Goal: Task Accomplishment & Management: Use online tool/utility

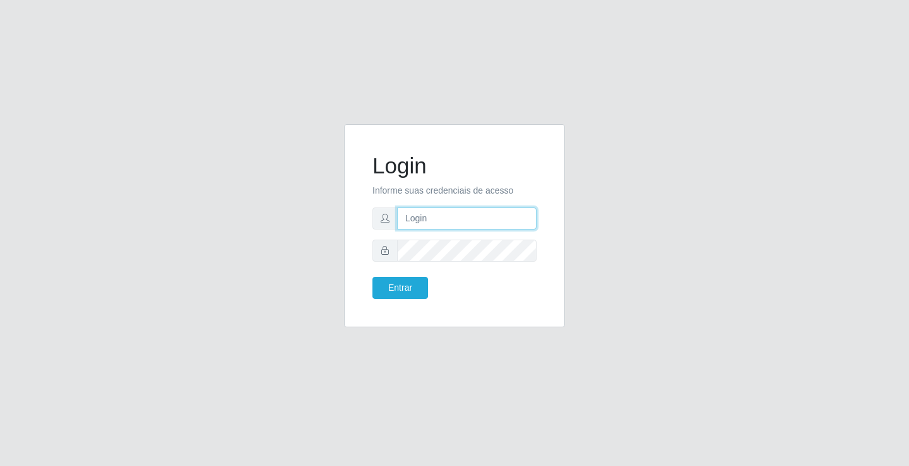
click at [432, 216] on input "text" at bounding box center [466, 219] width 139 height 22
type input "e"
type input "[PERSON_NAME]"
click at [372, 277] on button "Entrar" at bounding box center [400, 288] width 56 height 22
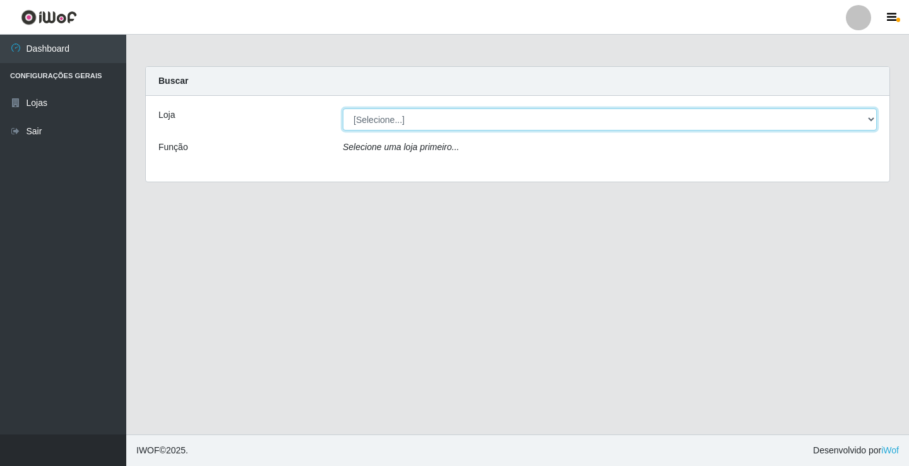
click at [413, 124] on select "[Selecione...] Ideal - Conceição" at bounding box center [610, 120] width 534 height 22
select select "231"
click at [343, 109] on select "[Selecione...] Ideal - Conceição" at bounding box center [610, 120] width 534 height 22
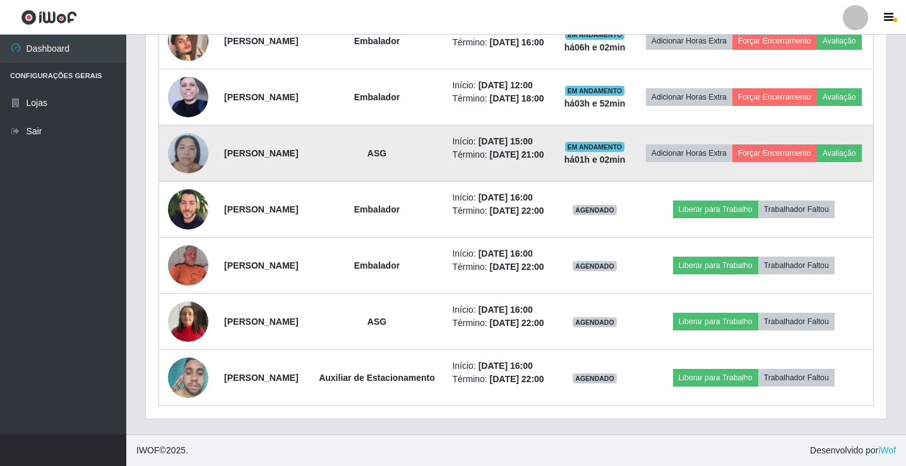
scroll to position [631, 0]
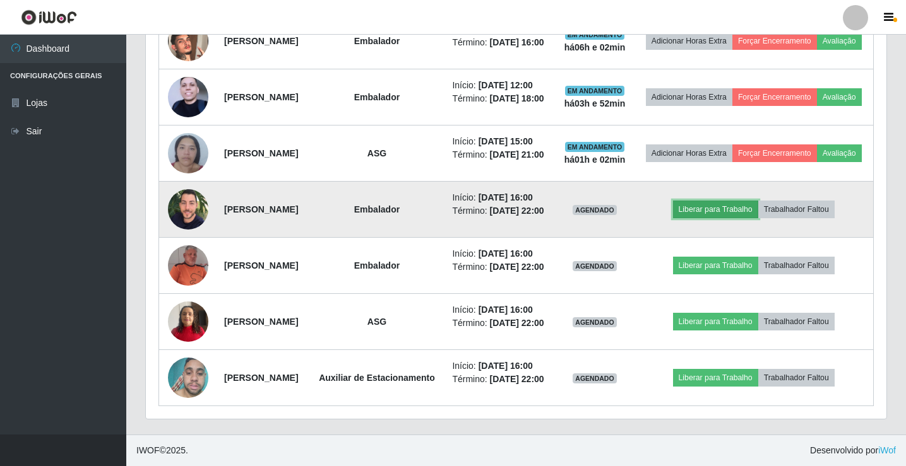
click at [727, 218] on button "Liberar para Trabalho" at bounding box center [715, 210] width 85 height 18
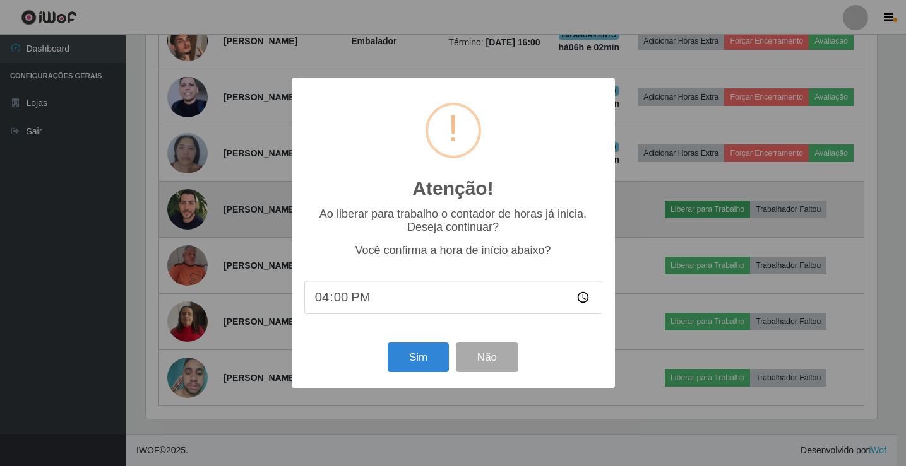
scroll to position [262, 734]
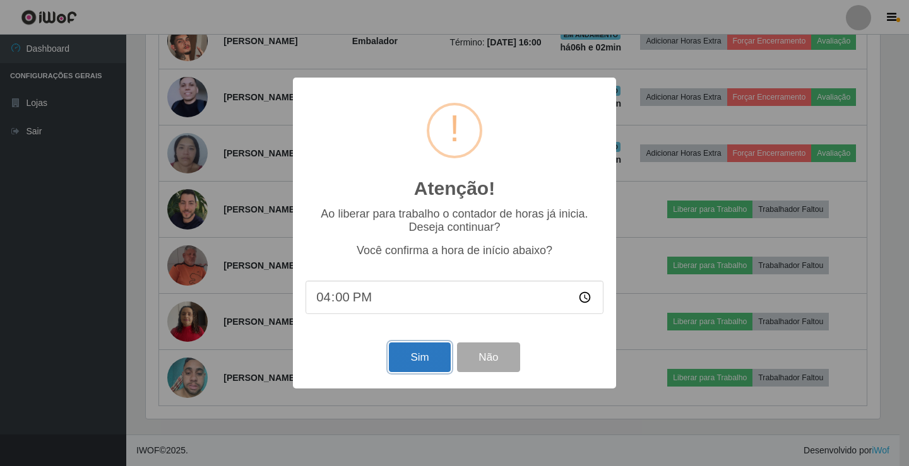
click at [418, 352] on button "Sim" at bounding box center [419, 358] width 61 height 30
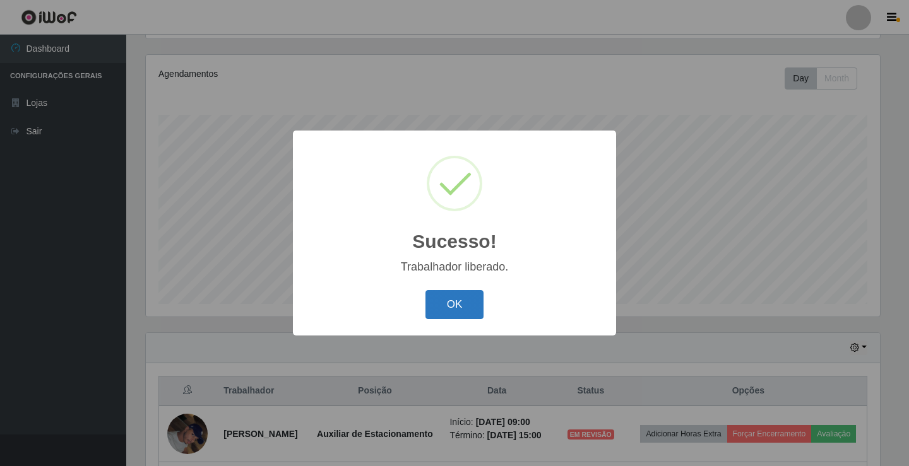
click at [443, 304] on button "OK" at bounding box center [454, 305] width 59 height 30
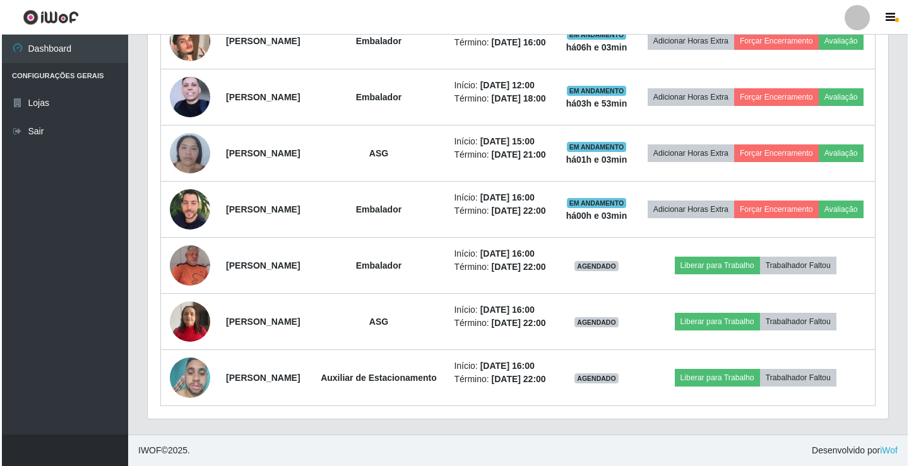
scroll to position [672, 0]
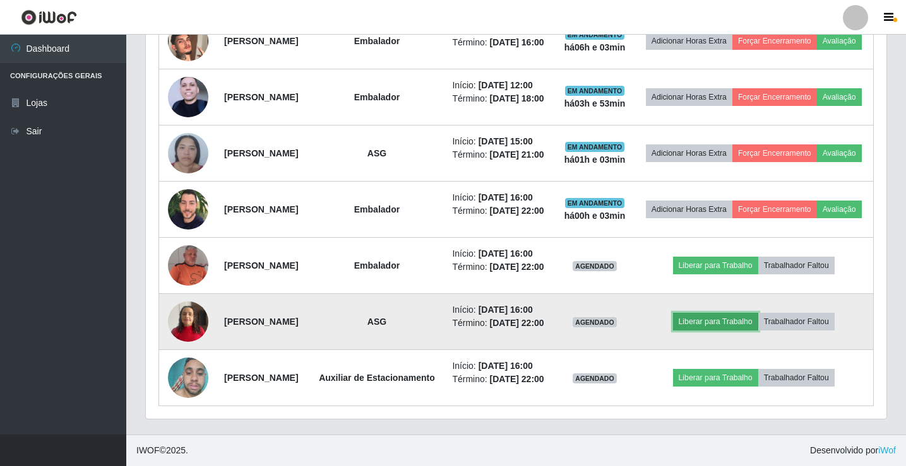
click at [707, 313] on button "Liberar para Trabalho" at bounding box center [715, 322] width 85 height 18
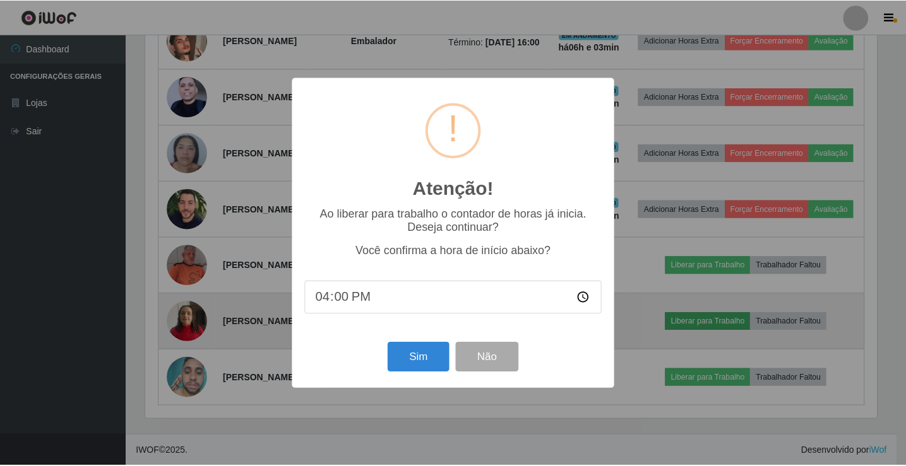
scroll to position [262, 734]
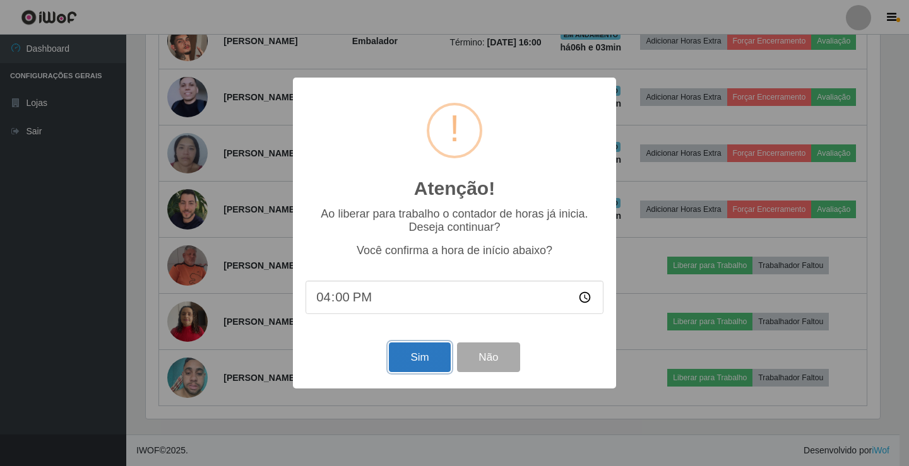
click at [436, 364] on button "Sim" at bounding box center [419, 358] width 61 height 30
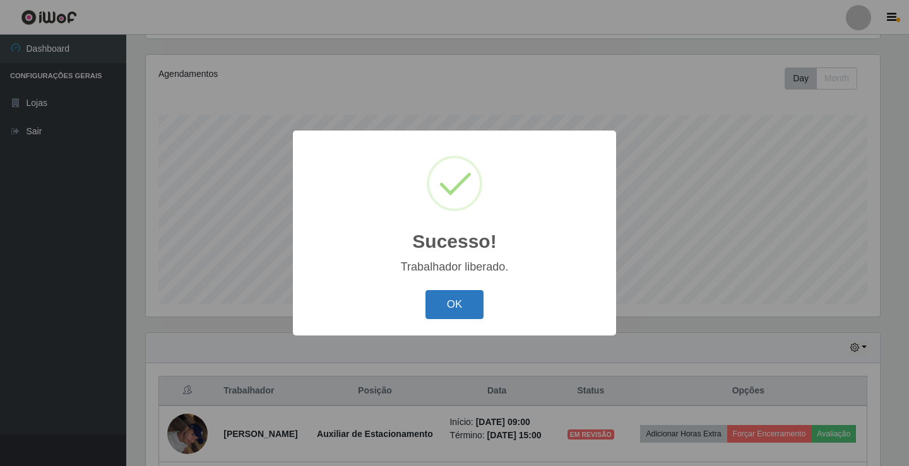
click at [461, 307] on button "OK" at bounding box center [454, 305] width 59 height 30
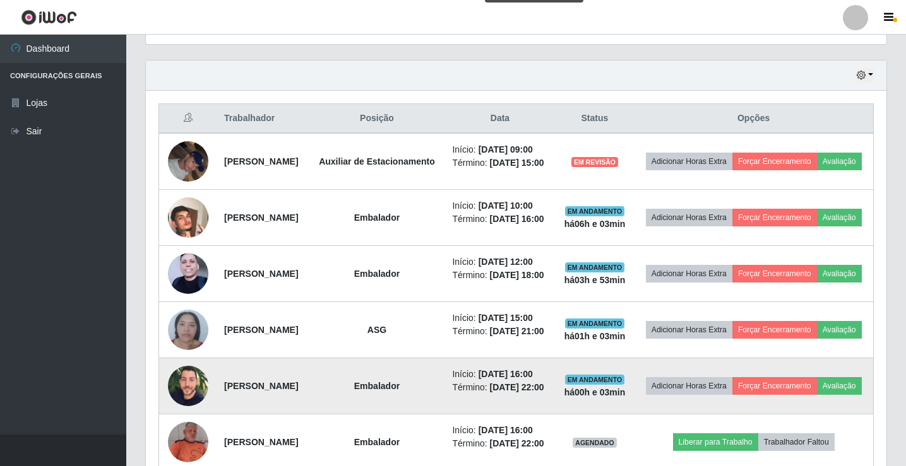
scroll to position [672, 0]
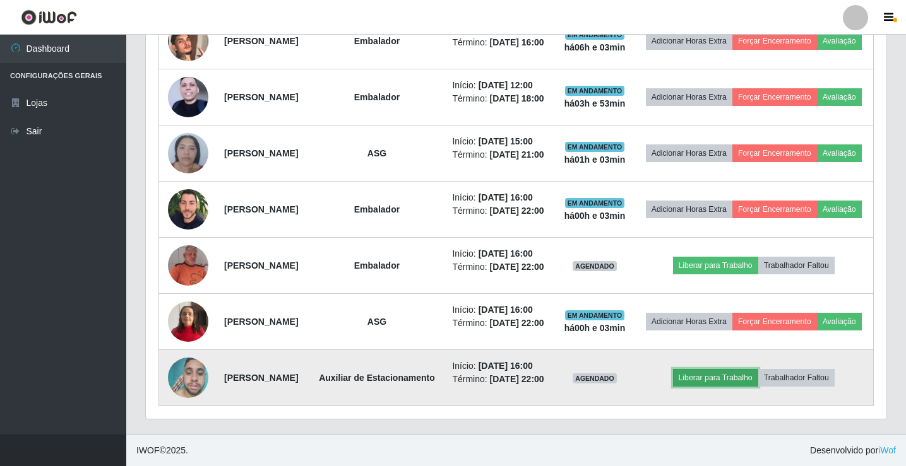
click at [709, 376] on button "Liberar para Trabalho" at bounding box center [715, 378] width 85 height 18
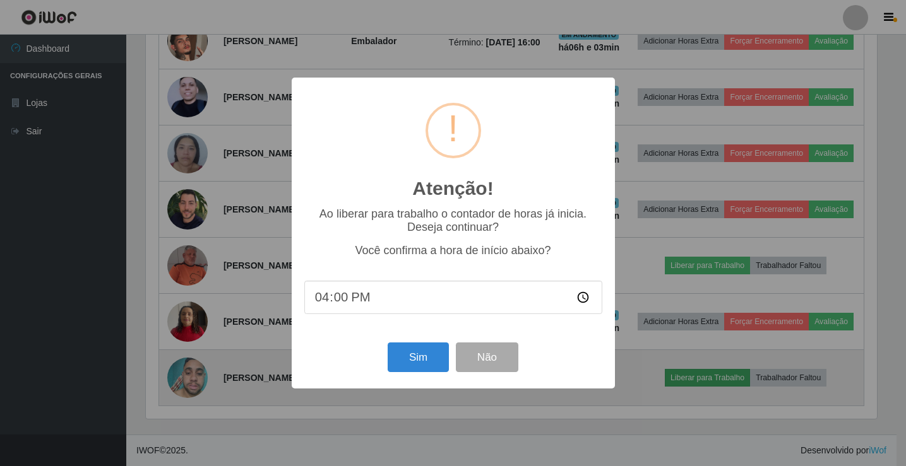
scroll to position [262, 734]
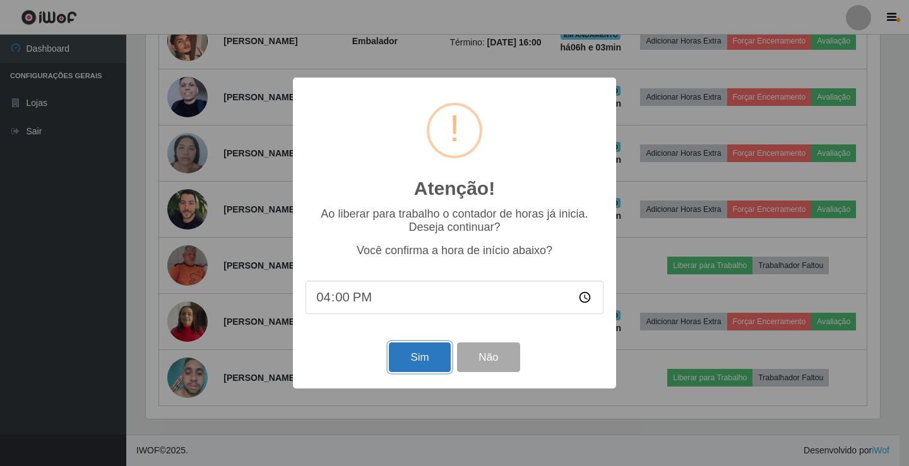
click at [427, 360] on button "Sim" at bounding box center [419, 358] width 61 height 30
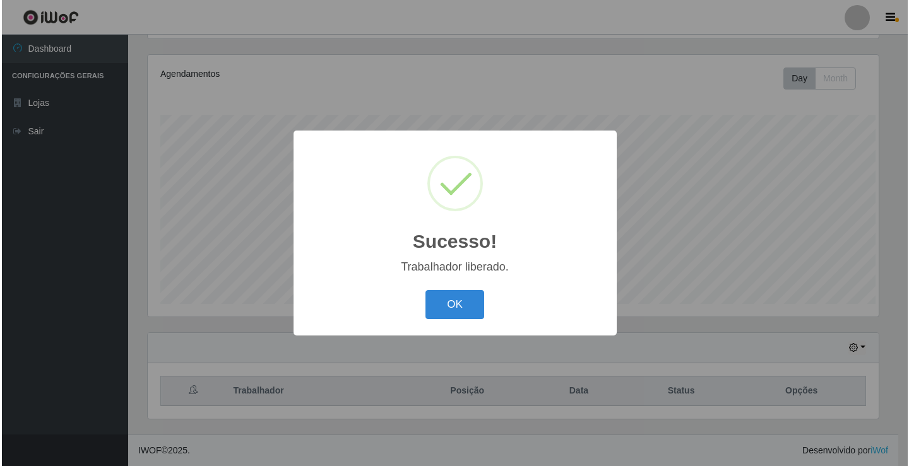
scroll to position [0, 0]
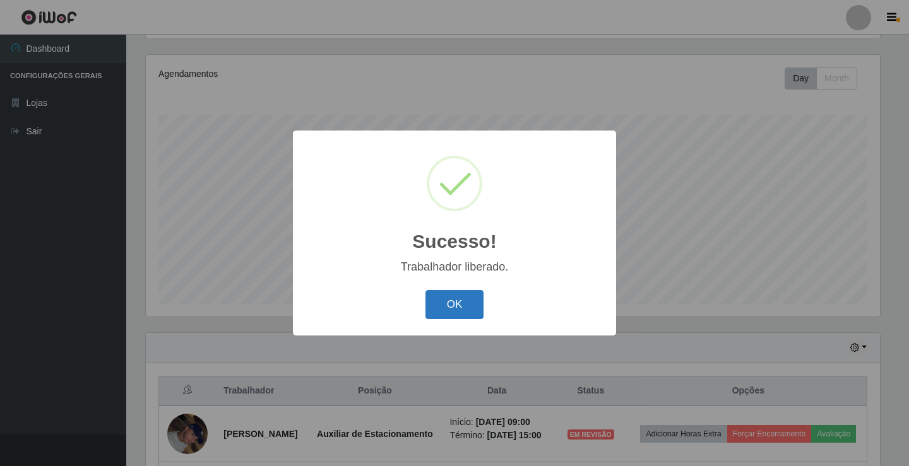
click at [453, 312] on button "OK" at bounding box center [454, 305] width 59 height 30
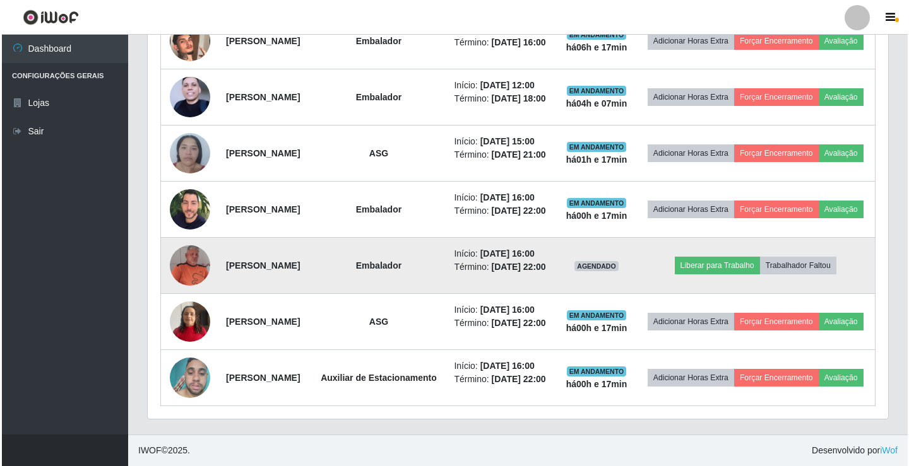
scroll to position [609, 0]
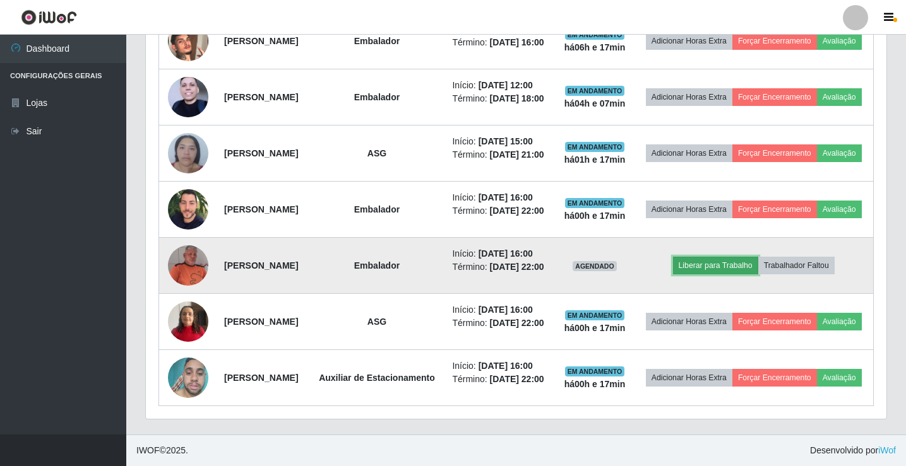
click at [747, 275] on button "Liberar para Trabalho" at bounding box center [715, 266] width 85 height 18
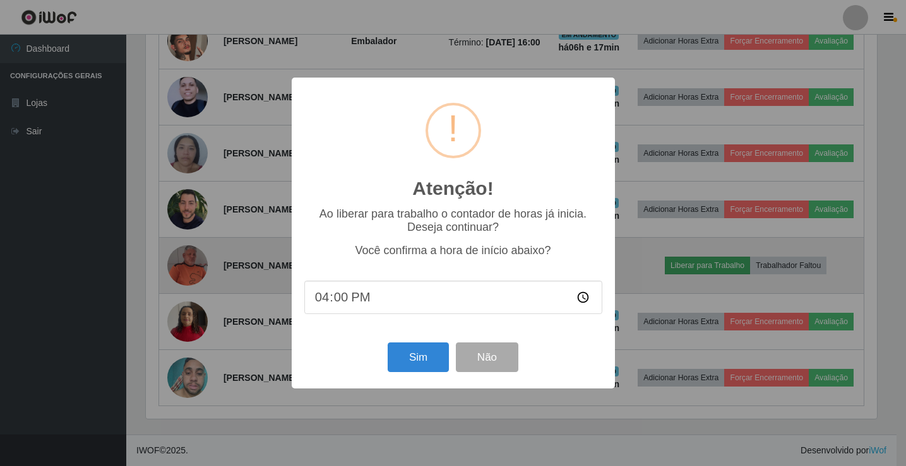
scroll to position [262, 734]
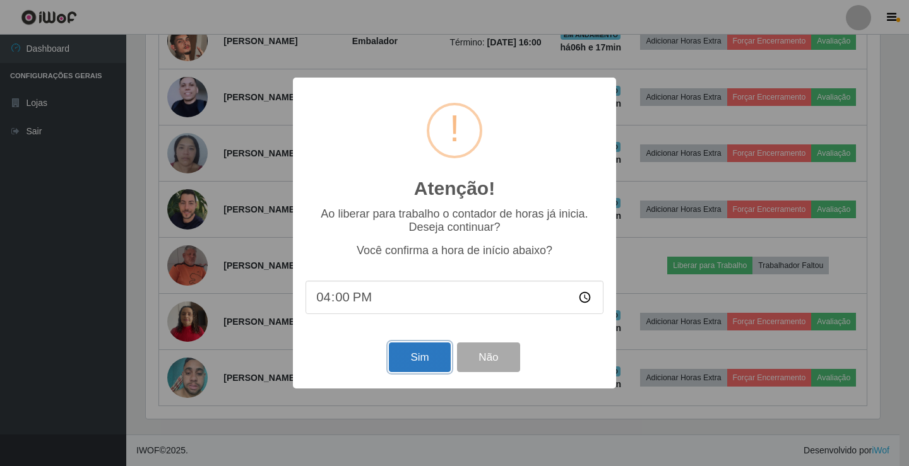
click at [432, 358] on button "Sim" at bounding box center [419, 358] width 61 height 30
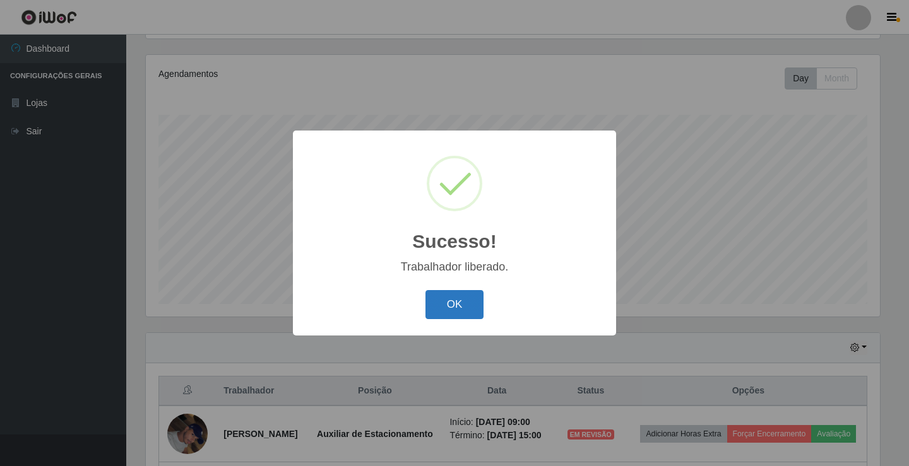
click at [461, 306] on button "OK" at bounding box center [454, 305] width 59 height 30
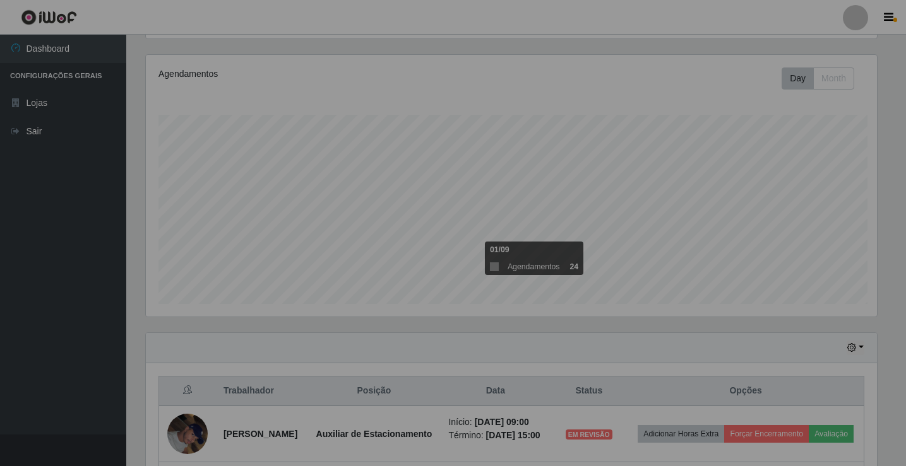
scroll to position [262, 740]
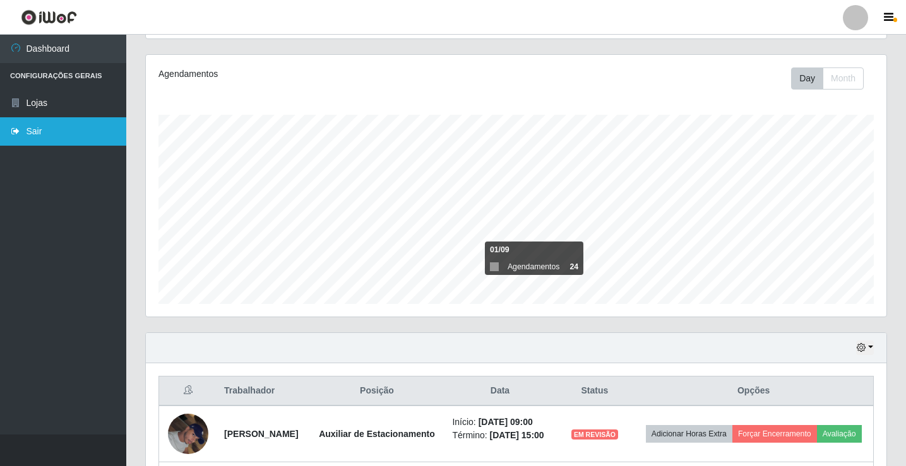
click at [37, 143] on link "Sair" at bounding box center [63, 131] width 126 height 28
